Goal: Transaction & Acquisition: Purchase product/service

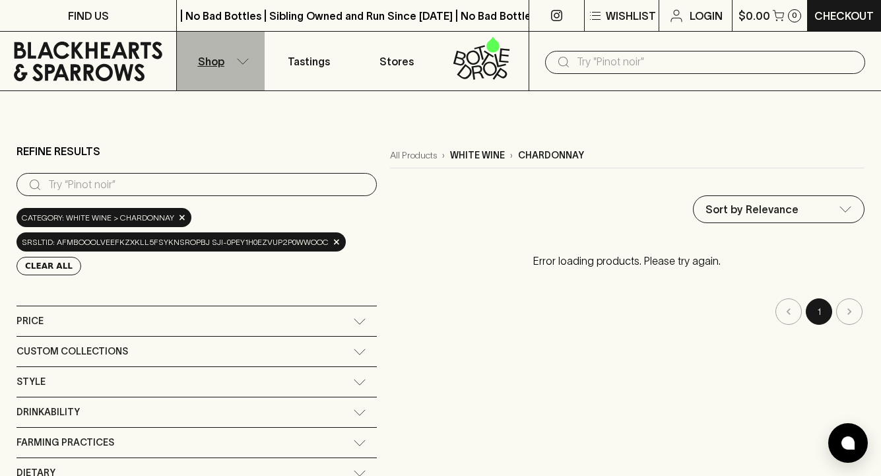
click at [234, 62] on button "Shop" at bounding box center [221, 61] width 88 height 59
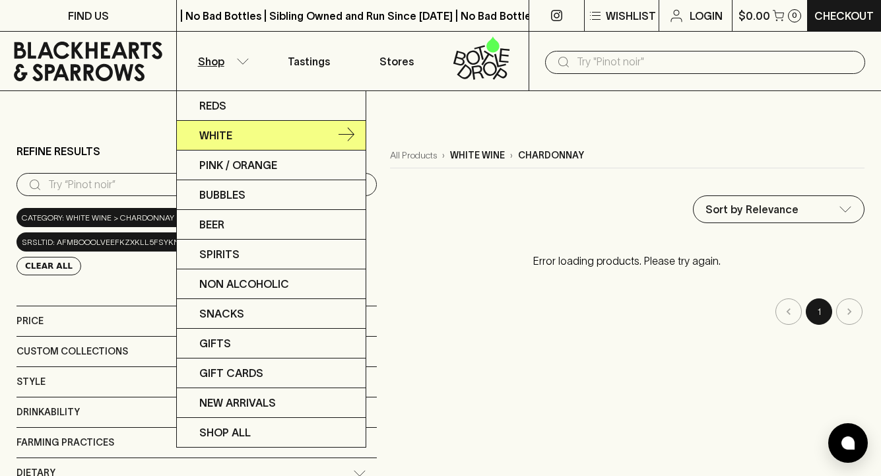
click at [232, 146] on link "White" at bounding box center [271, 136] width 189 height 30
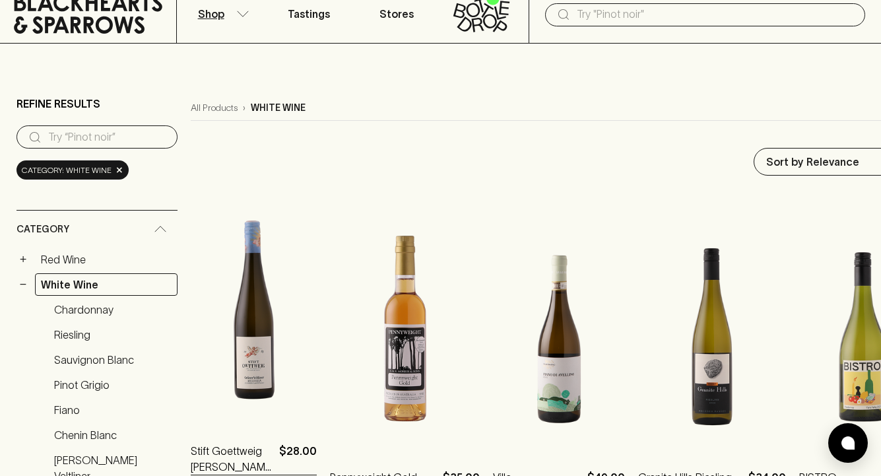
scroll to position [96, 0]
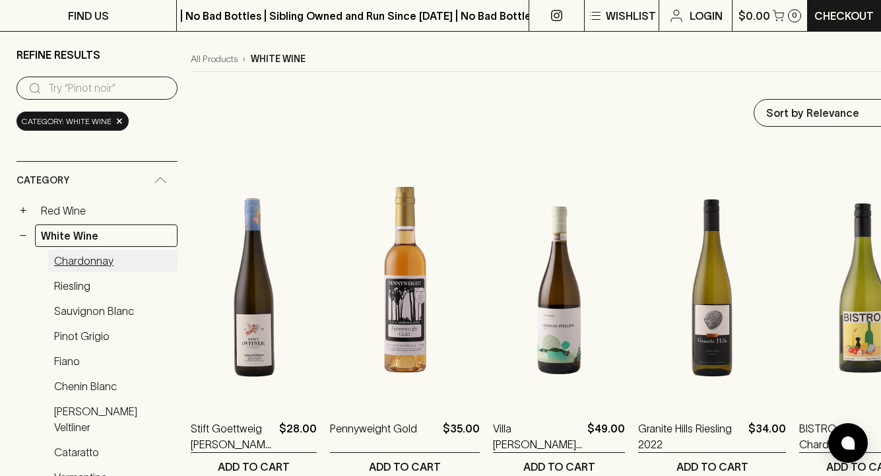
click at [112, 269] on link "Chardonnay" at bounding box center [112, 260] width 129 height 22
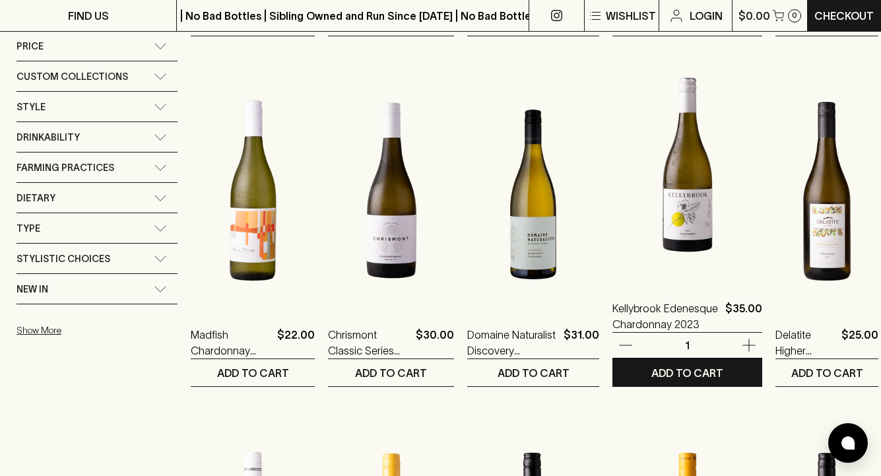
scroll to position [890, 0]
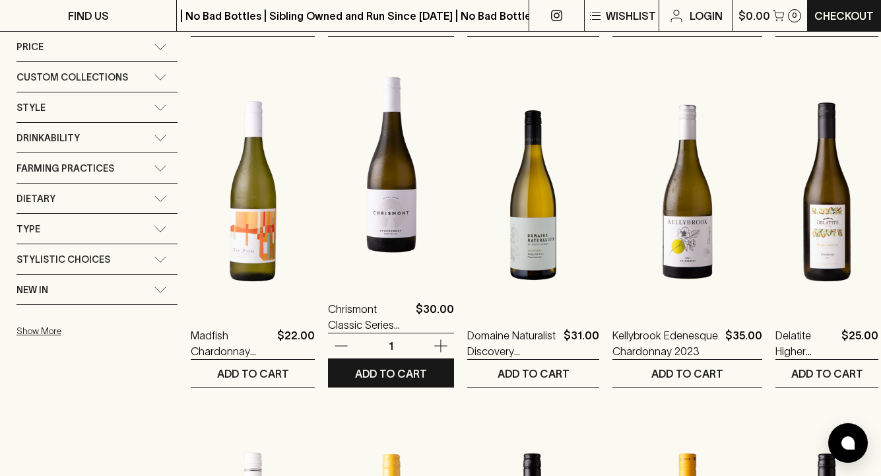
click at [396, 218] on img at bounding box center [391, 165] width 126 height 231
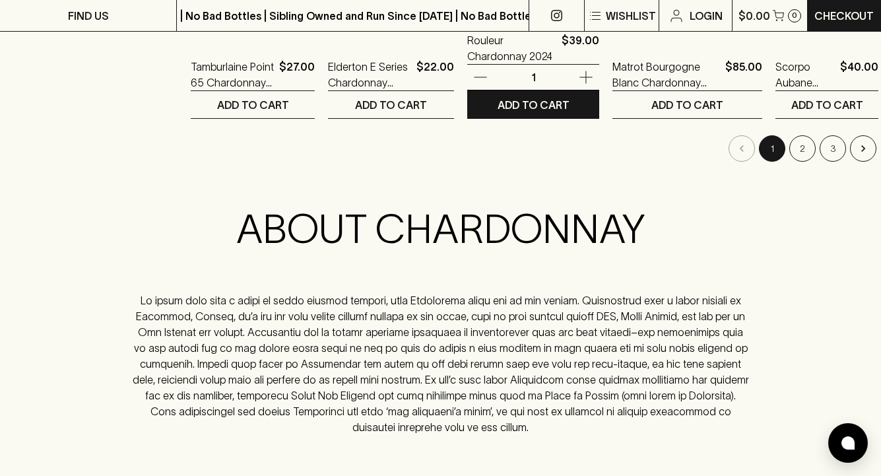
scroll to position [1419, 0]
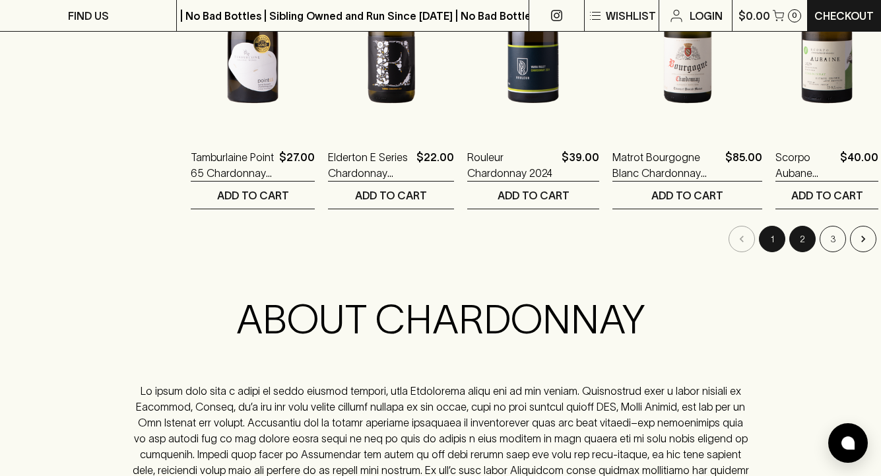
click at [789, 230] on button "2" at bounding box center [802, 239] width 26 height 26
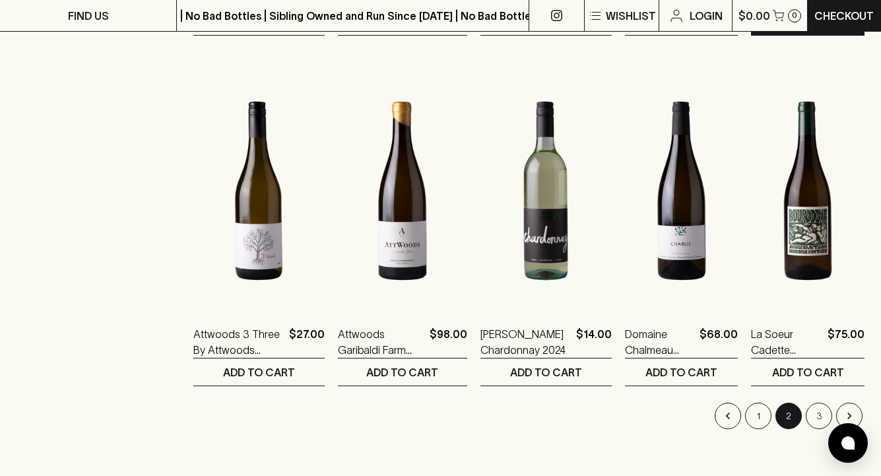
scroll to position [1353, 0]
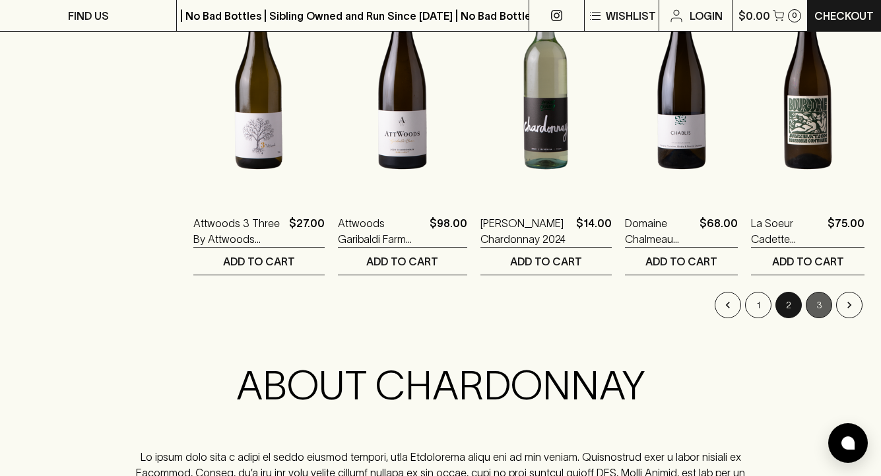
click at [822, 293] on button "3" at bounding box center [819, 305] width 26 height 26
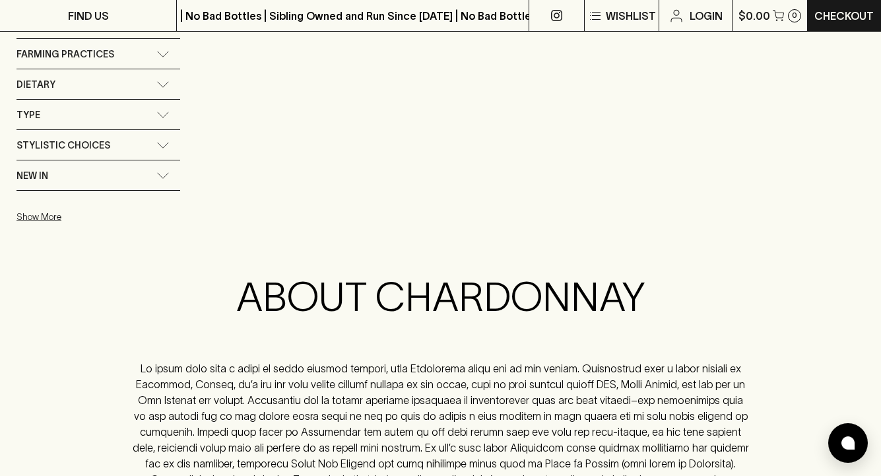
scroll to position [1006, 0]
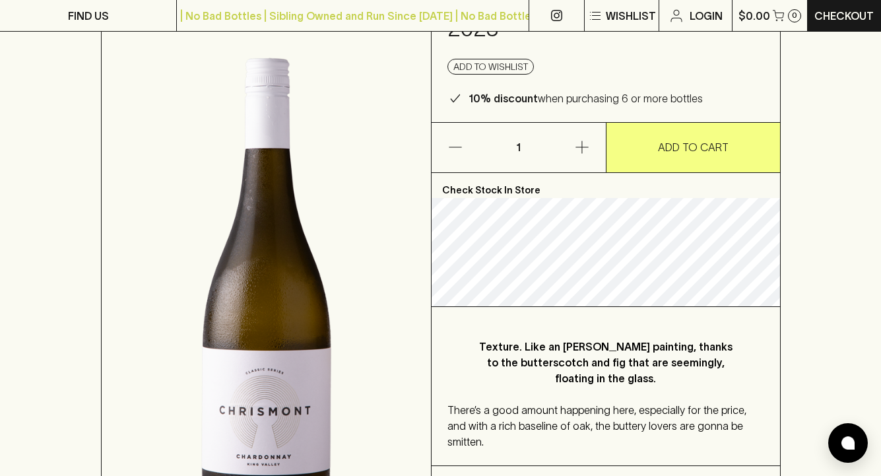
scroll to position [308, 0]
